Goal: Task Accomplishment & Management: Complete application form

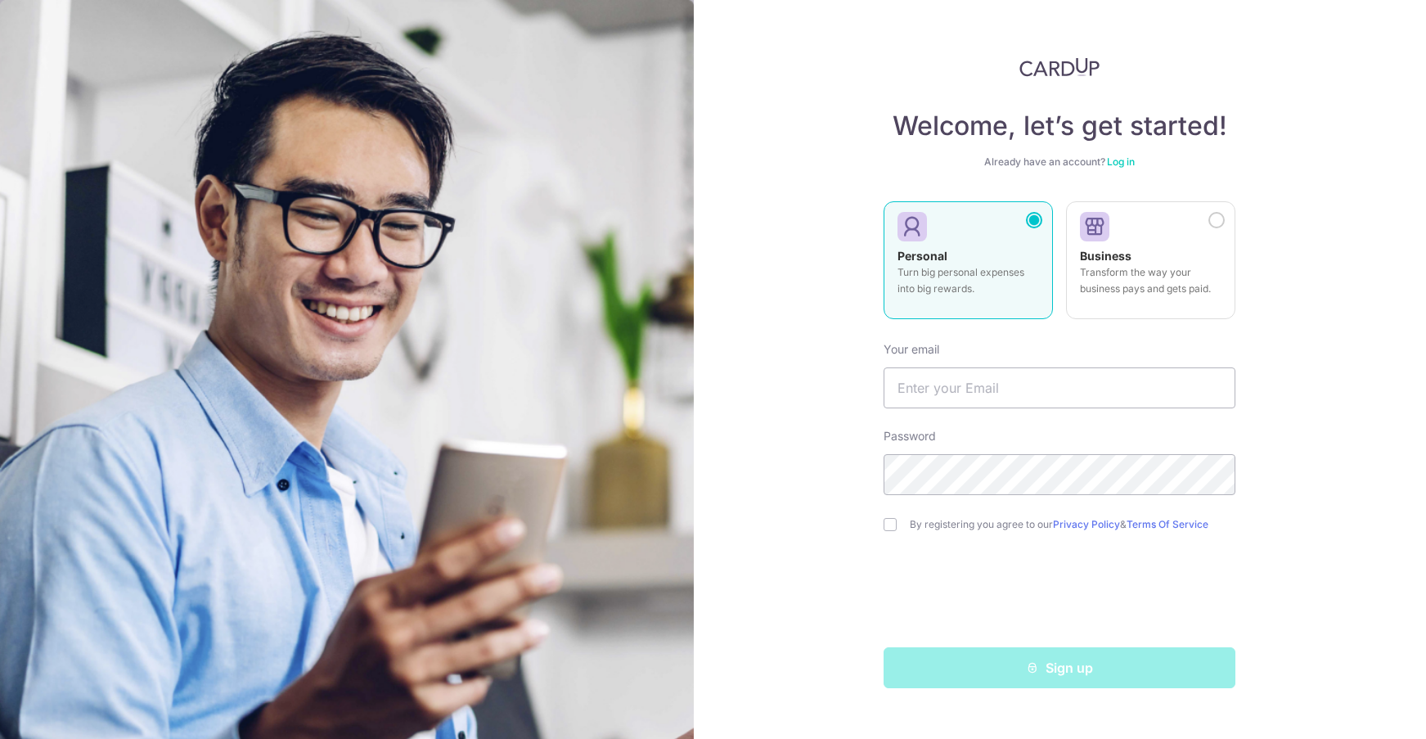
type input "kangshuyan@gmail.com"
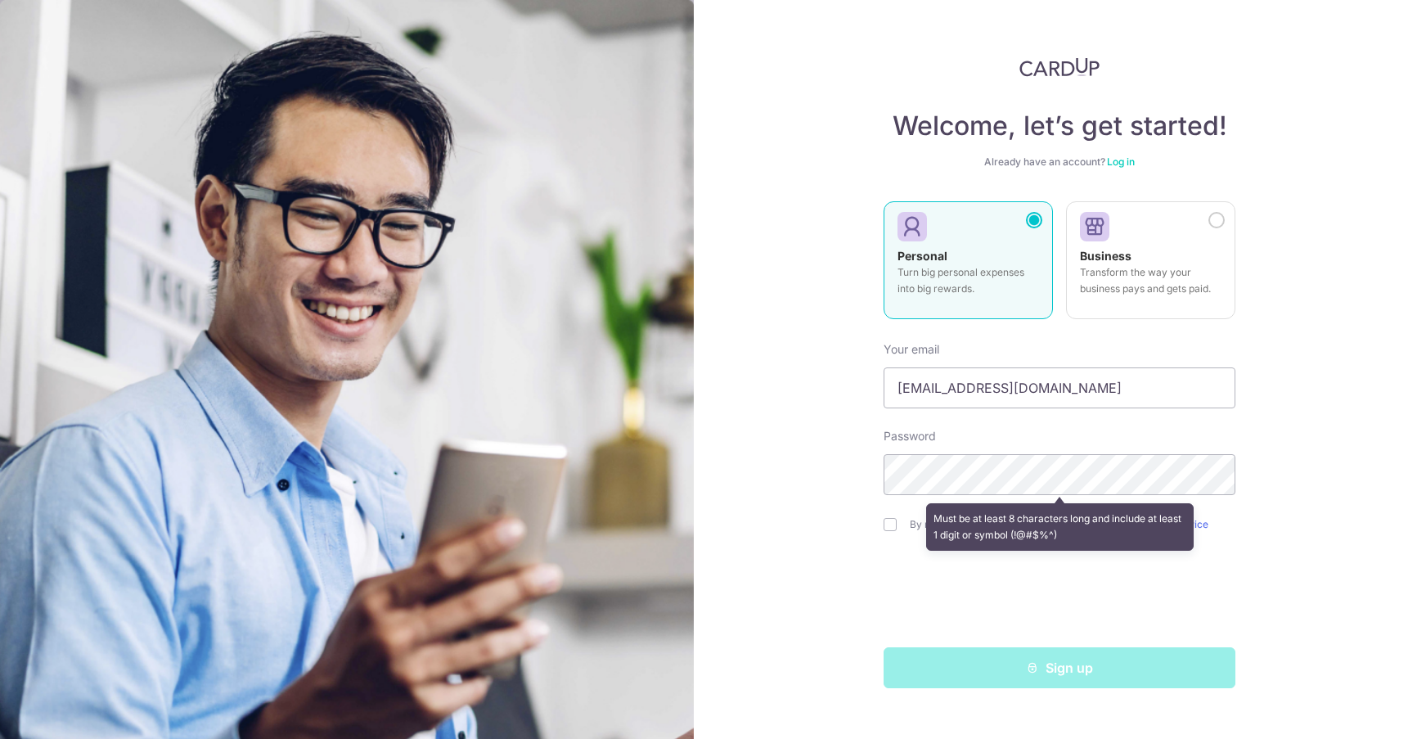
click at [1064, 519] on div "Must be at least 8 characters long and include at least 1 digit or symbol (!@#$…" at bounding box center [1059, 526] width 267 height 47
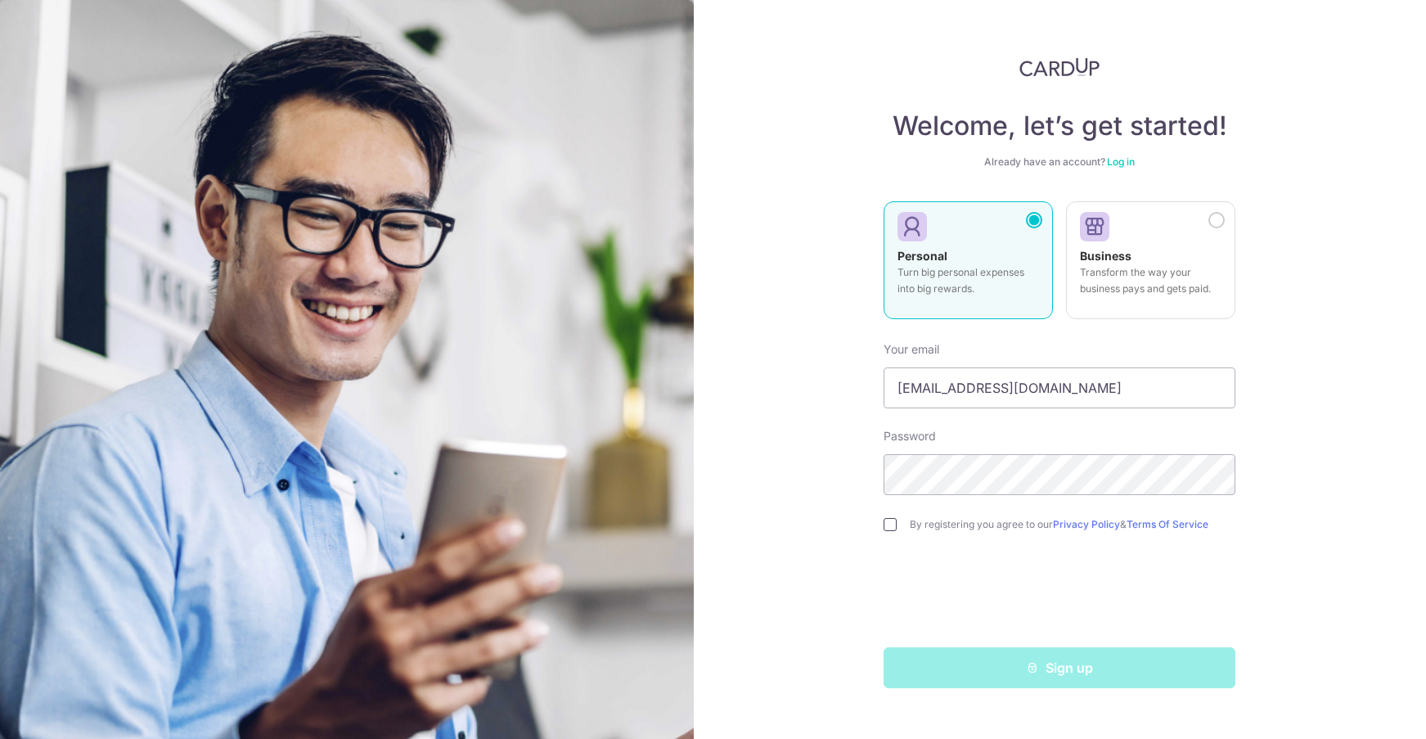
click at [892, 523] on input "checkbox" at bounding box center [889, 524] width 13 height 13
checkbox input "true"
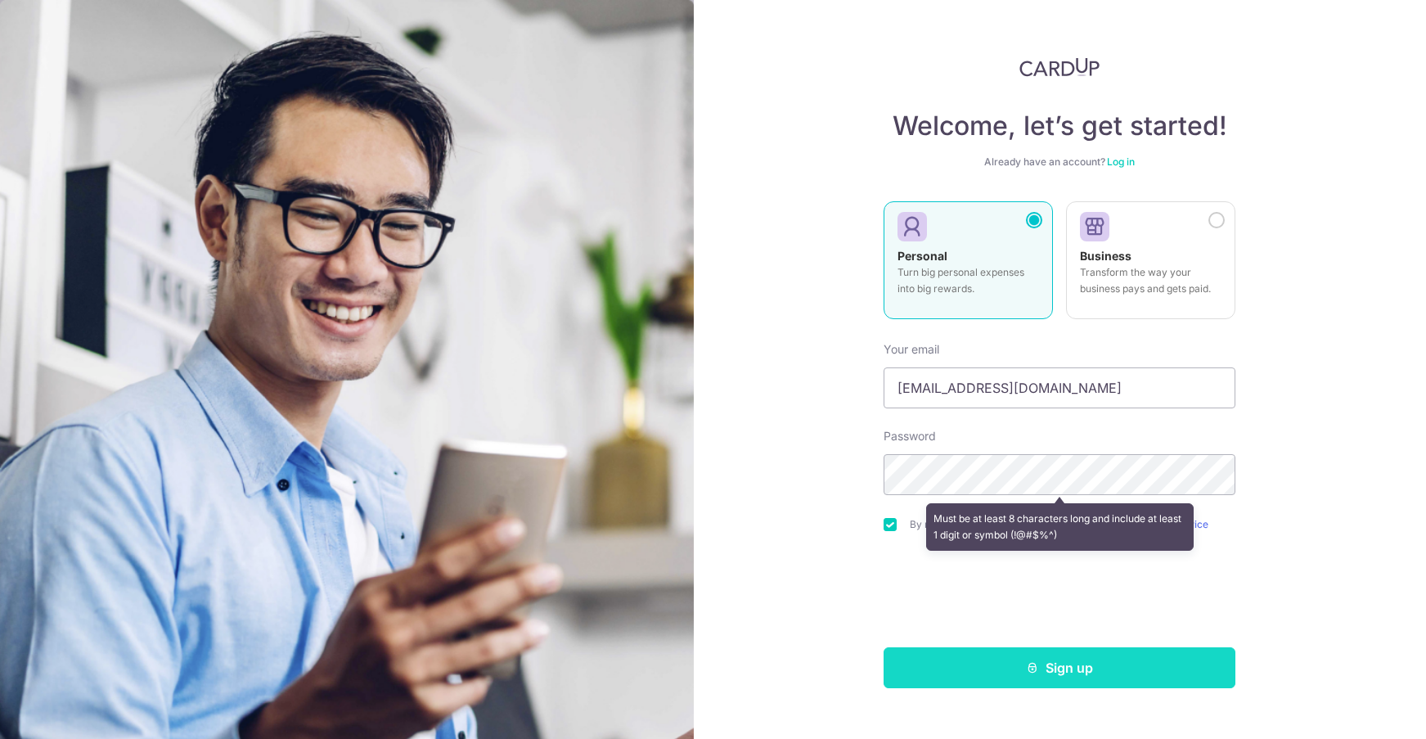
click at [1073, 676] on button "Sign up" at bounding box center [1059, 667] width 352 height 41
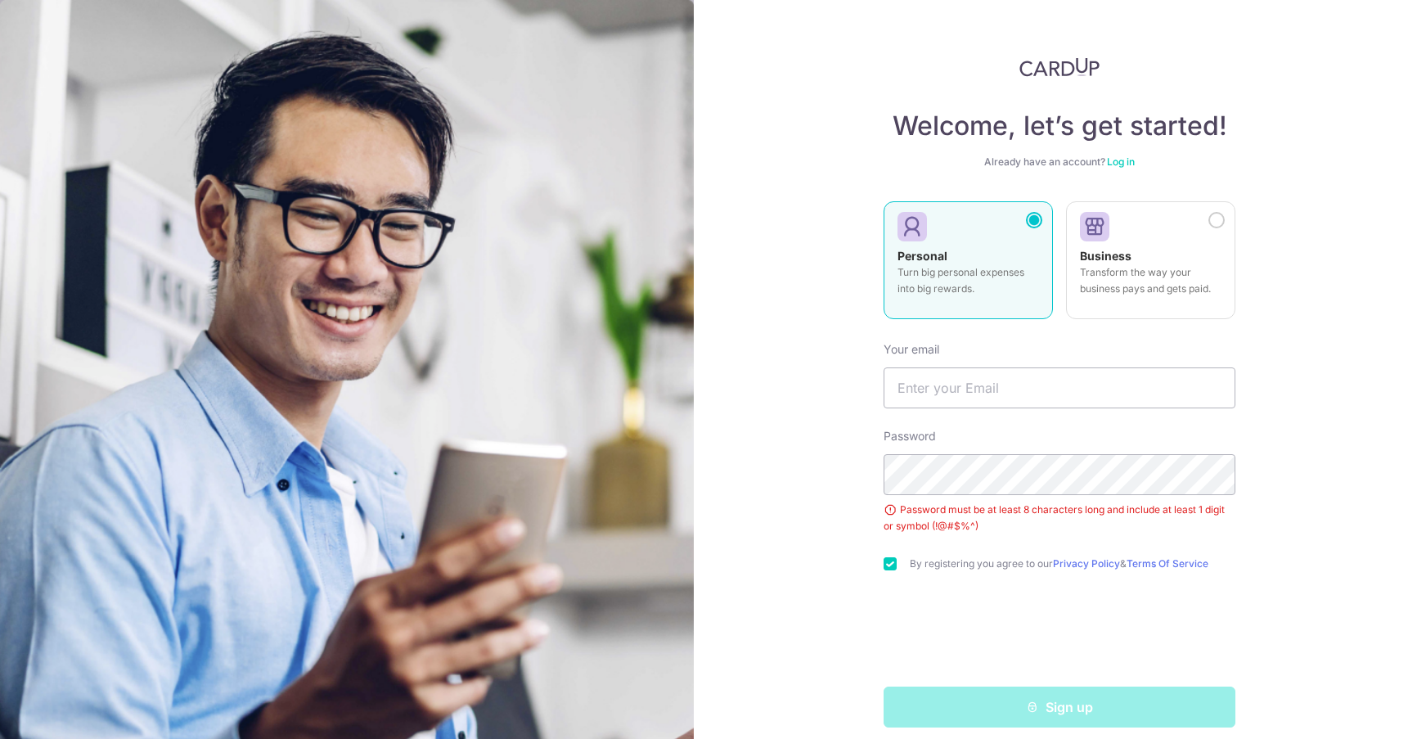
scroll to position [15, 0]
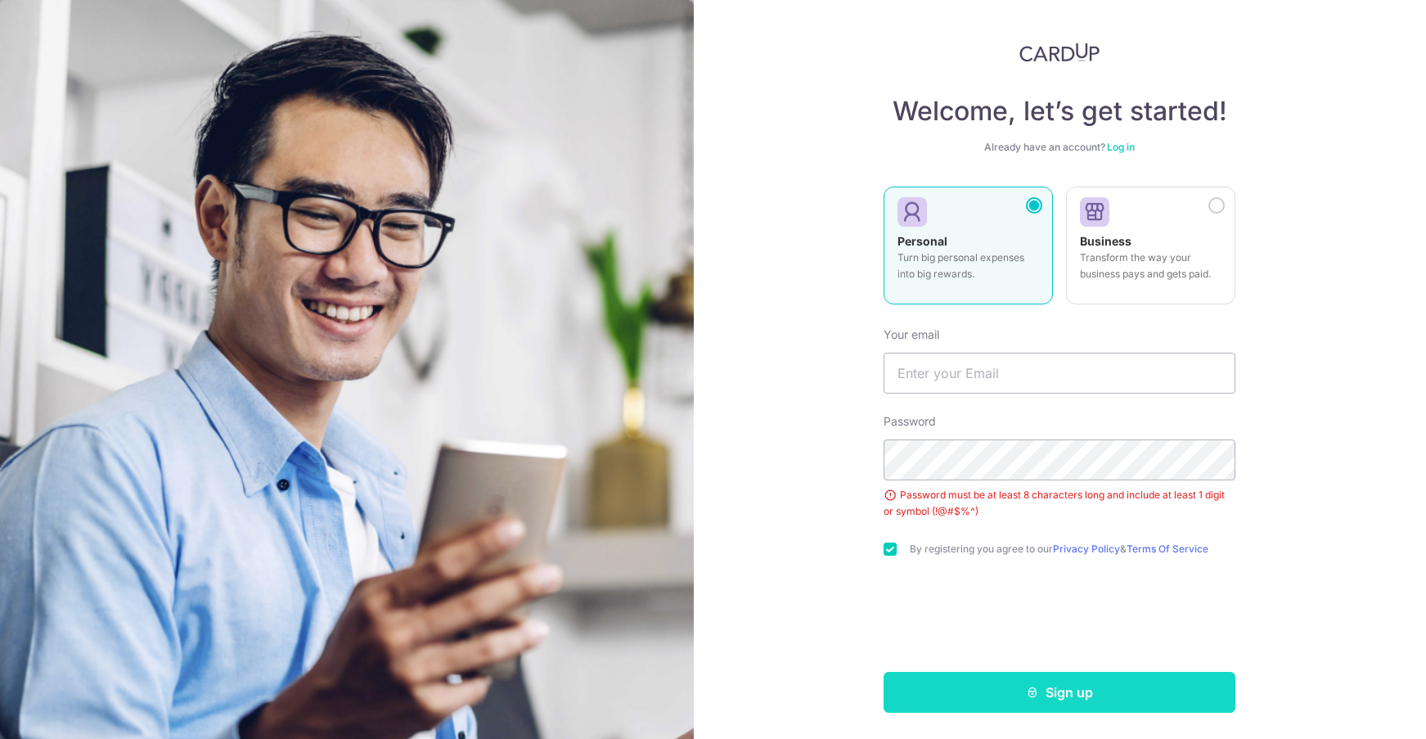
click at [1026, 678] on button "Sign up" at bounding box center [1059, 692] width 352 height 41
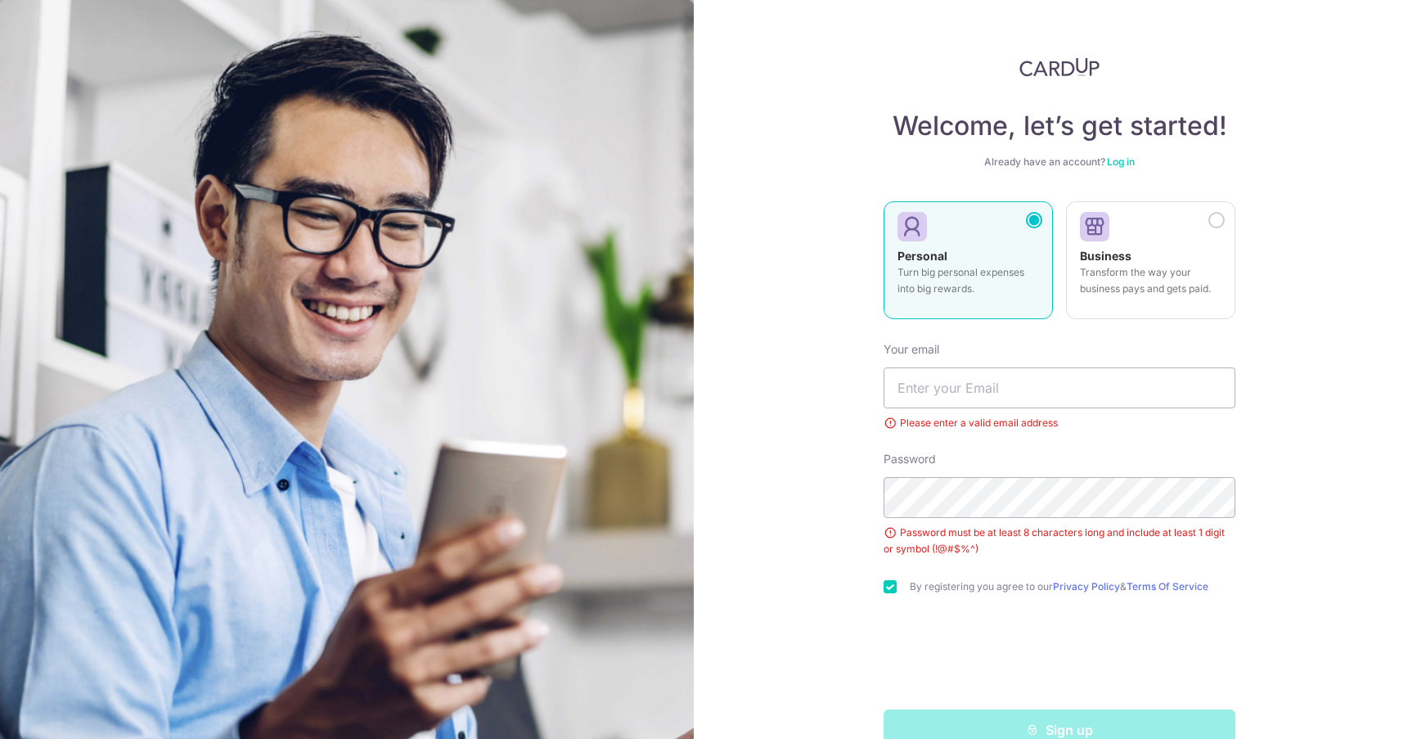
click at [883, 589] on input "checkbox" at bounding box center [889, 586] width 13 height 13
checkbox input "true"
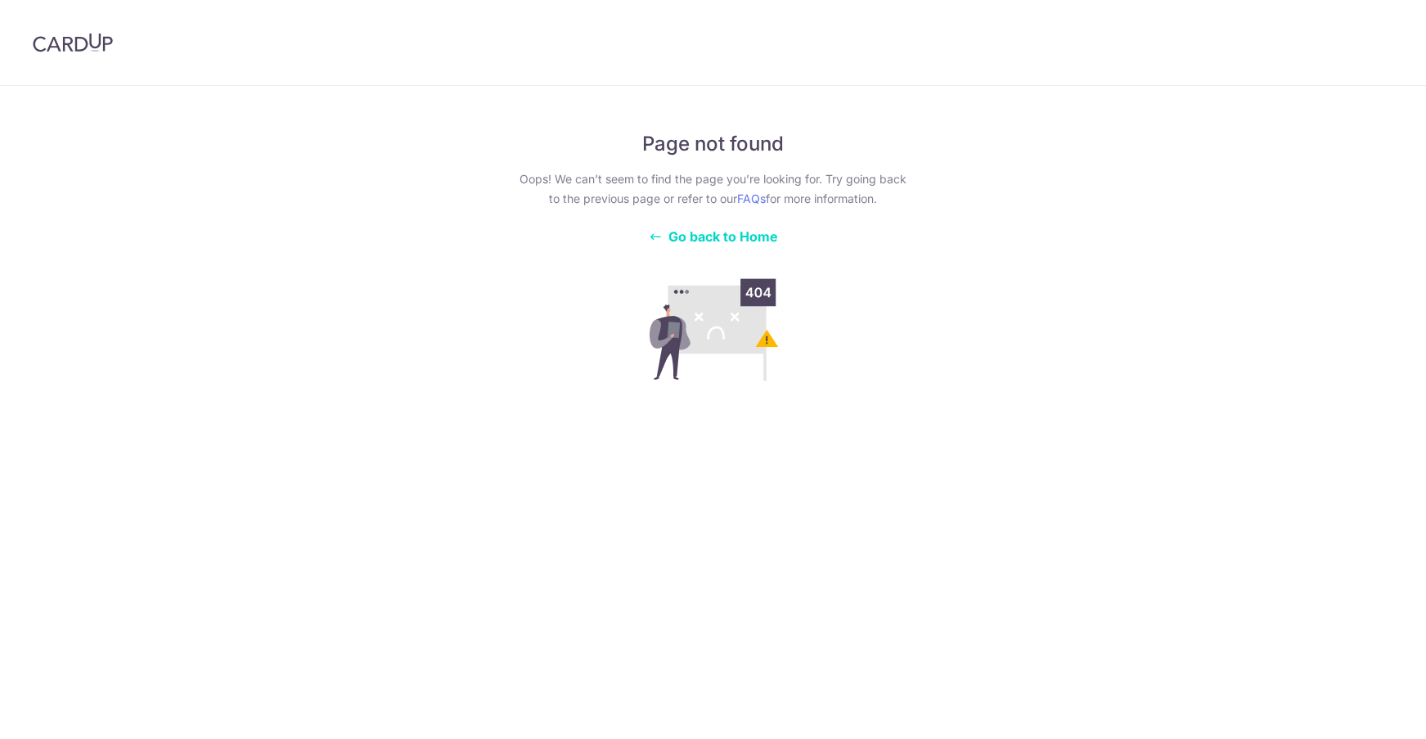
click at [743, 245] on div "Page not found Oops! We can’t seem to find the page you’re looking for. Try goi…" at bounding box center [713, 247] width 399 height 283
click at [743, 240] on span "Go back to Home" at bounding box center [723, 236] width 110 height 16
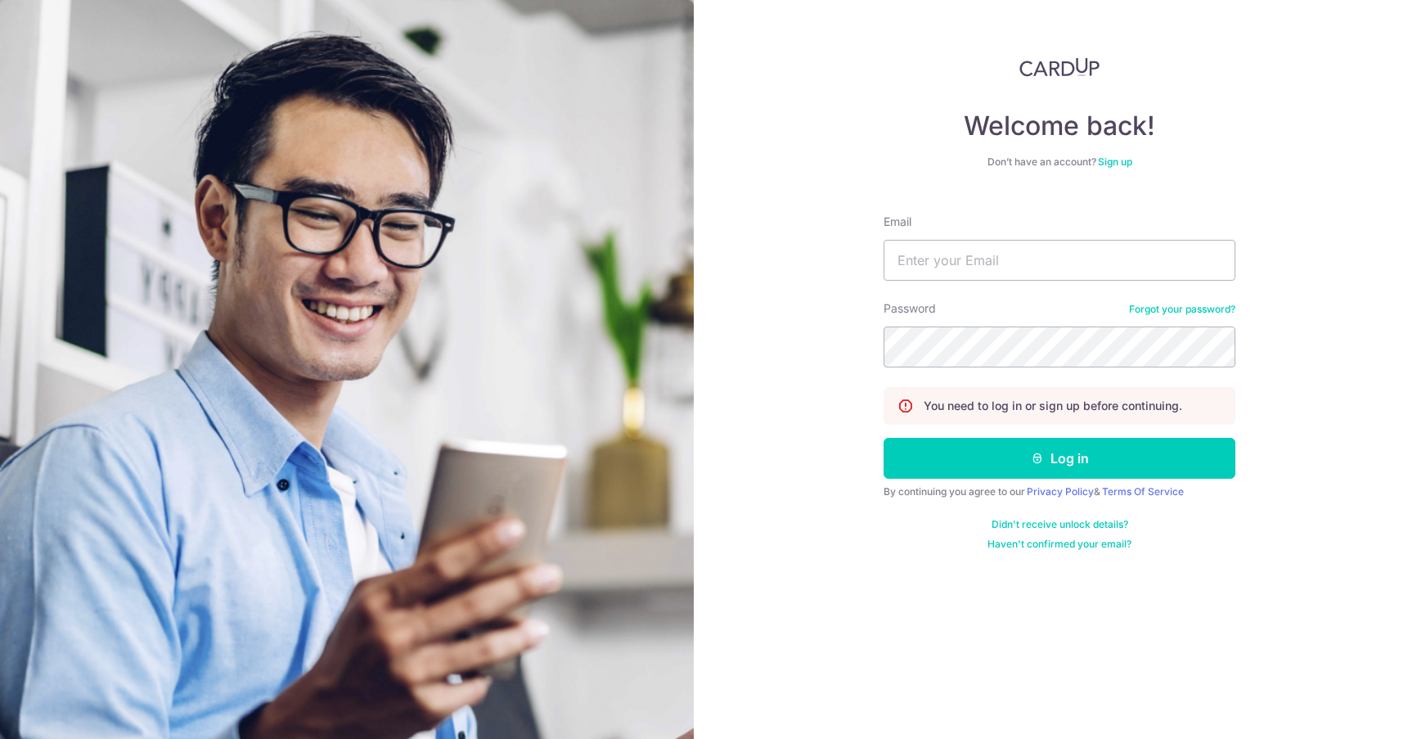
click at [1078, 225] on div "Email" at bounding box center [1059, 246] width 352 height 67
click at [1101, 156] on link "Sign up" at bounding box center [1115, 161] width 34 height 12
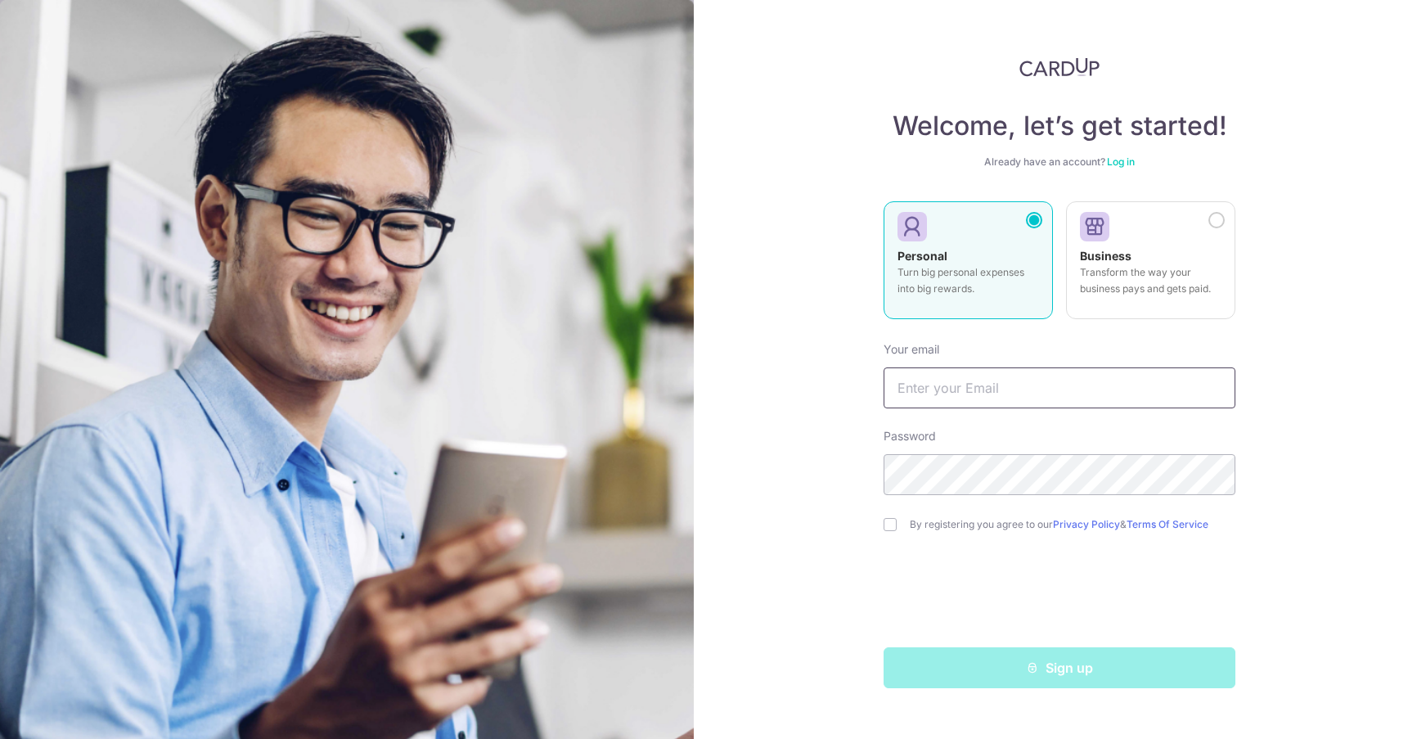
click at [1045, 378] on input "text" at bounding box center [1059, 387] width 352 height 41
drag, startPoint x: 1049, startPoint y: 408, endPoint x: 1051, endPoint y: 425, distance: 17.4
click at [1051, 425] on form "Your email Password By registering you agree to our Privacy Policy & Terms Of S…" at bounding box center [1059, 508] width 352 height 359
click at [1054, 384] on input "text" at bounding box center [1059, 387] width 352 height 41
type input "[EMAIL_ADDRESS][DOMAIN_NAME]"
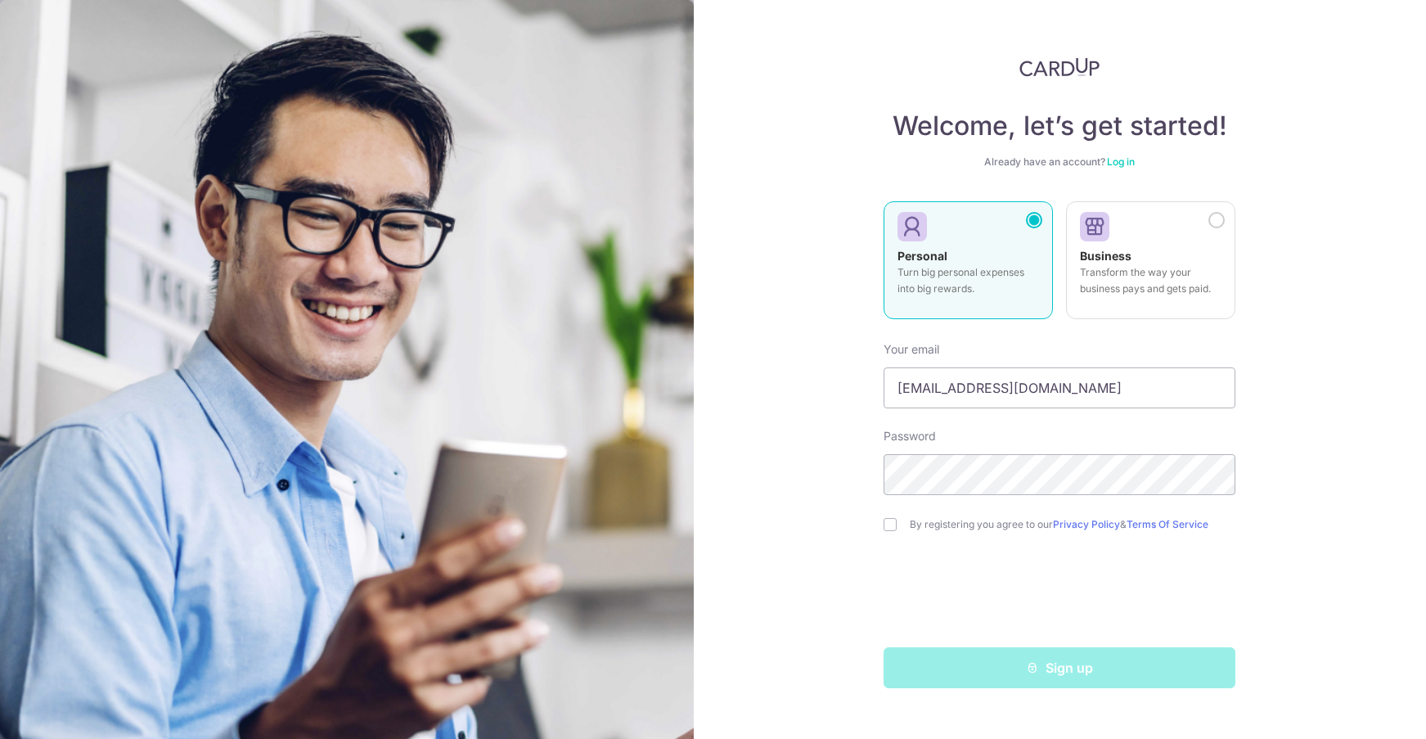
click at [980, 510] on form "Your email kangshuyan@gmail.com Password By registering you agree to our Privac…" at bounding box center [1059, 508] width 352 height 359
click at [977, 527] on label "By registering you agree to our Privacy Policy & Terms Of Service" at bounding box center [1073, 524] width 326 height 13
click at [899, 527] on div "By registering you agree to our Privacy Policy & Terms Of Service" at bounding box center [1059, 524] width 352 height 20
click at [892, 529] on input "checkbox" at bounding box center [889, 524] width 13 height 13
checkbox input "true"
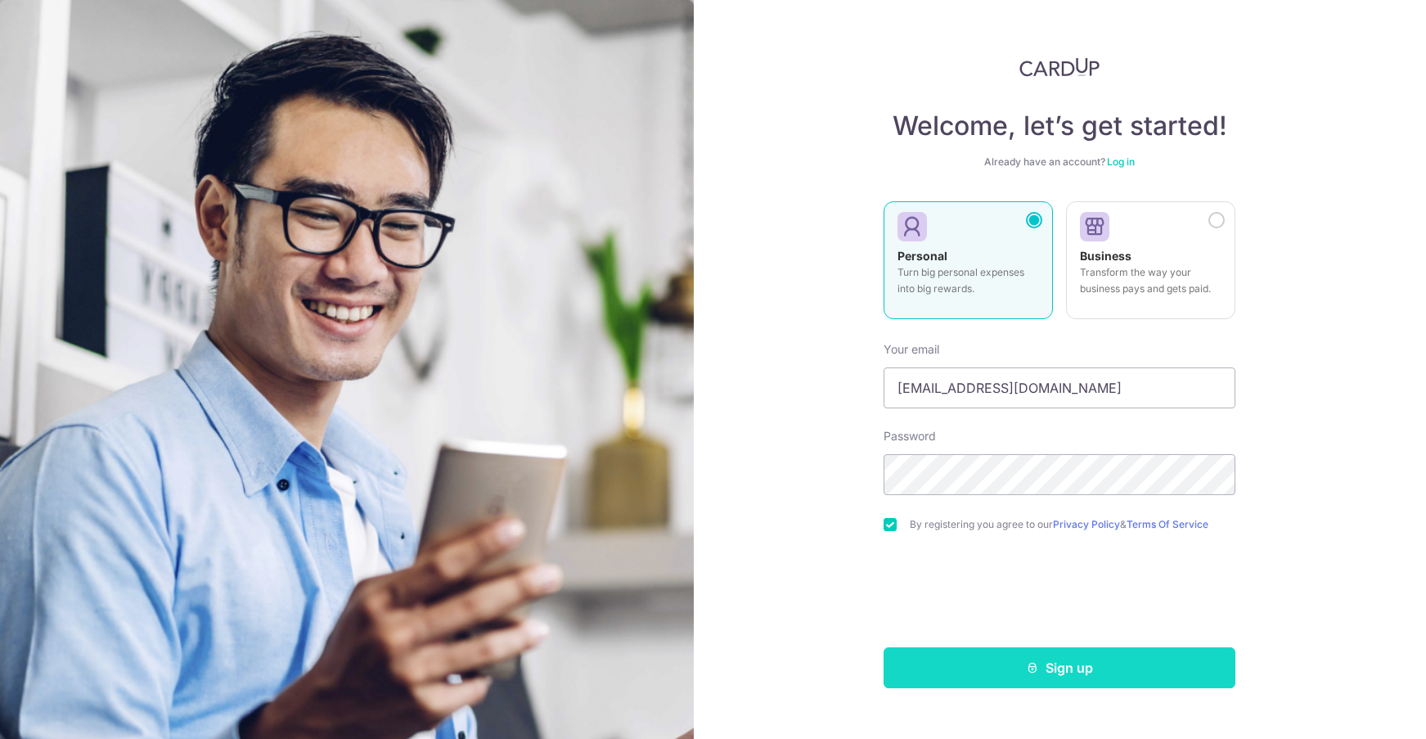
click at [1079, 672] on button "Sign up" at bounding box center [1059, 667] width 352 height 41
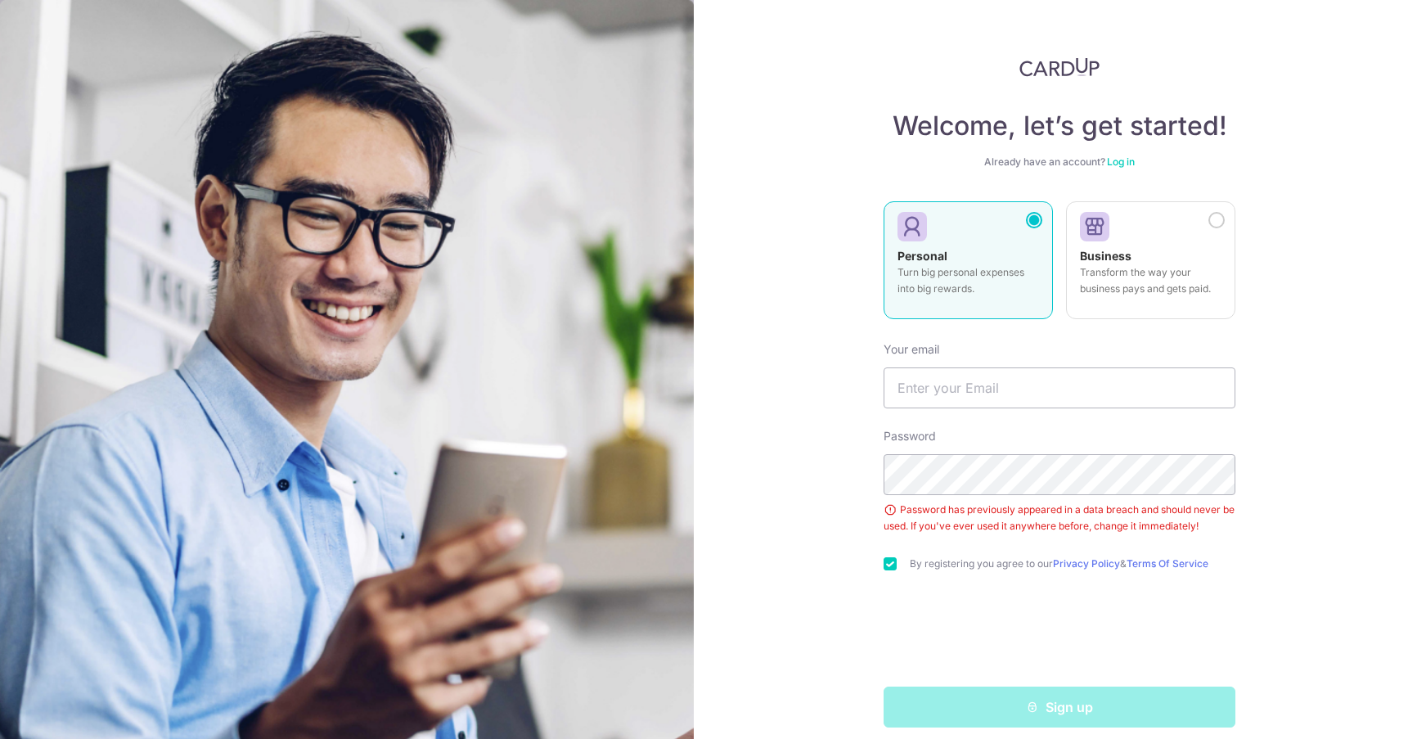
scroll to position [15, 0]
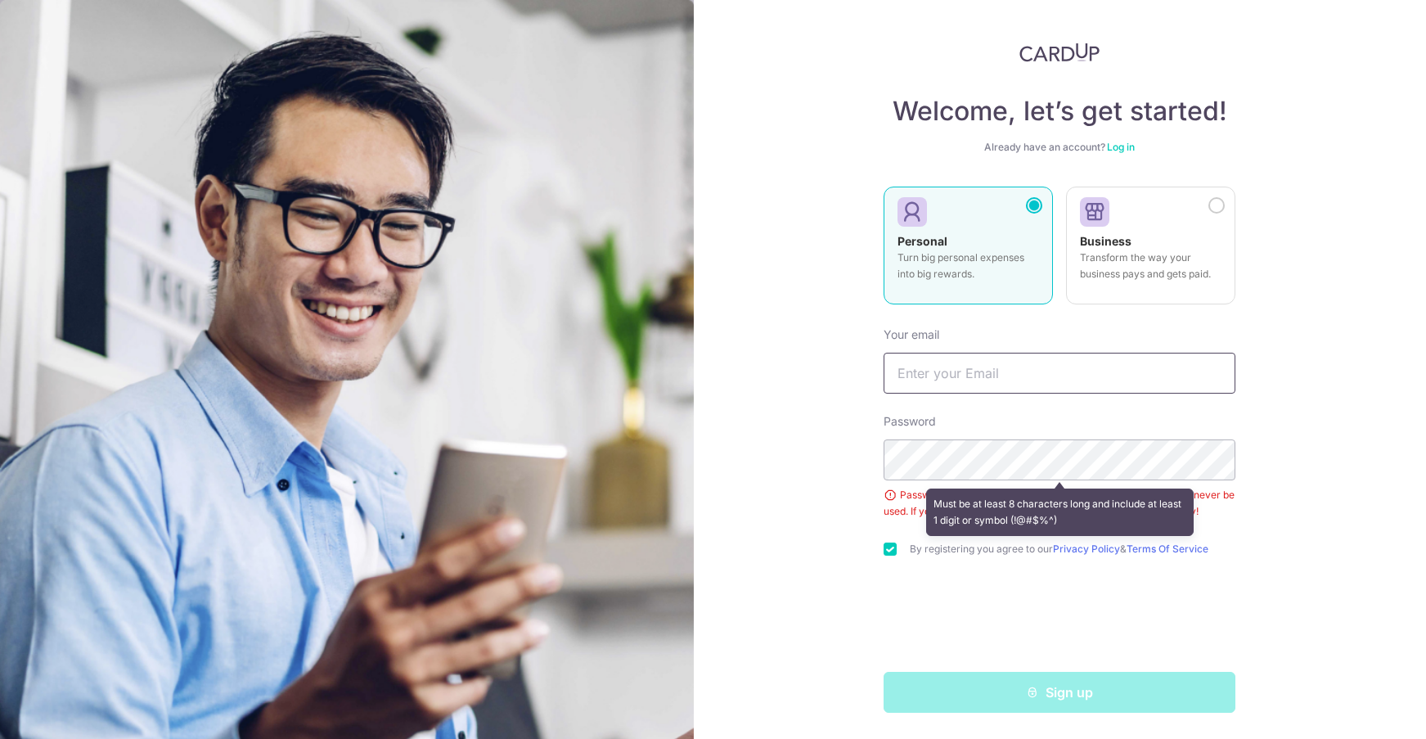
click at [976, 367] on input "text" at bounding box center [1059, 373] width 352 height 41
type input "[EMAIL_ADDRESS][DOMAIN_NAME]"
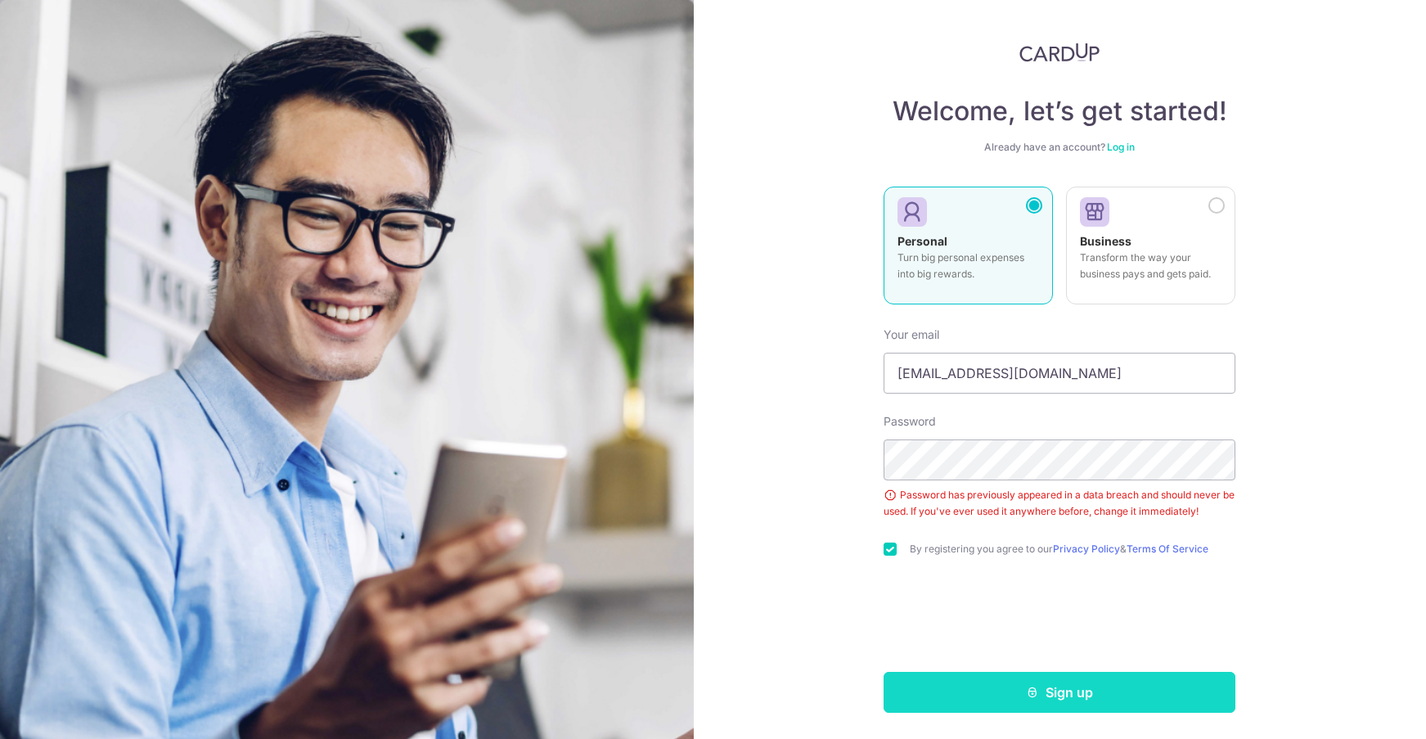
click at [1054, 689] on button "Sign up" at bounding box center [1059, 692] width 352 height 41
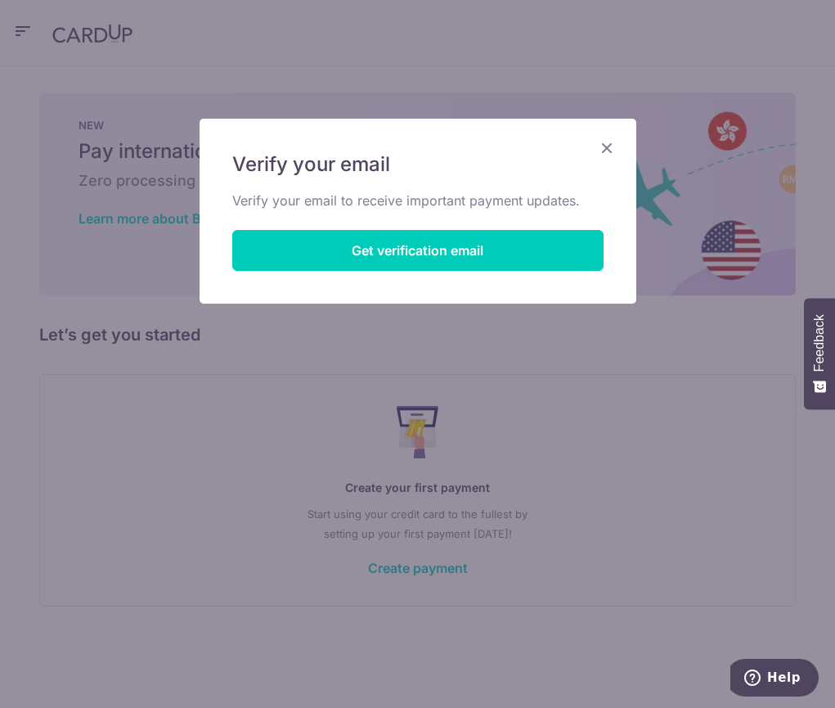
click at [609, 146] on icon "Close" at bounding box center [607, 147] width 20 height 20
